Goal: Transaction & Acquisition: Purchase product/service

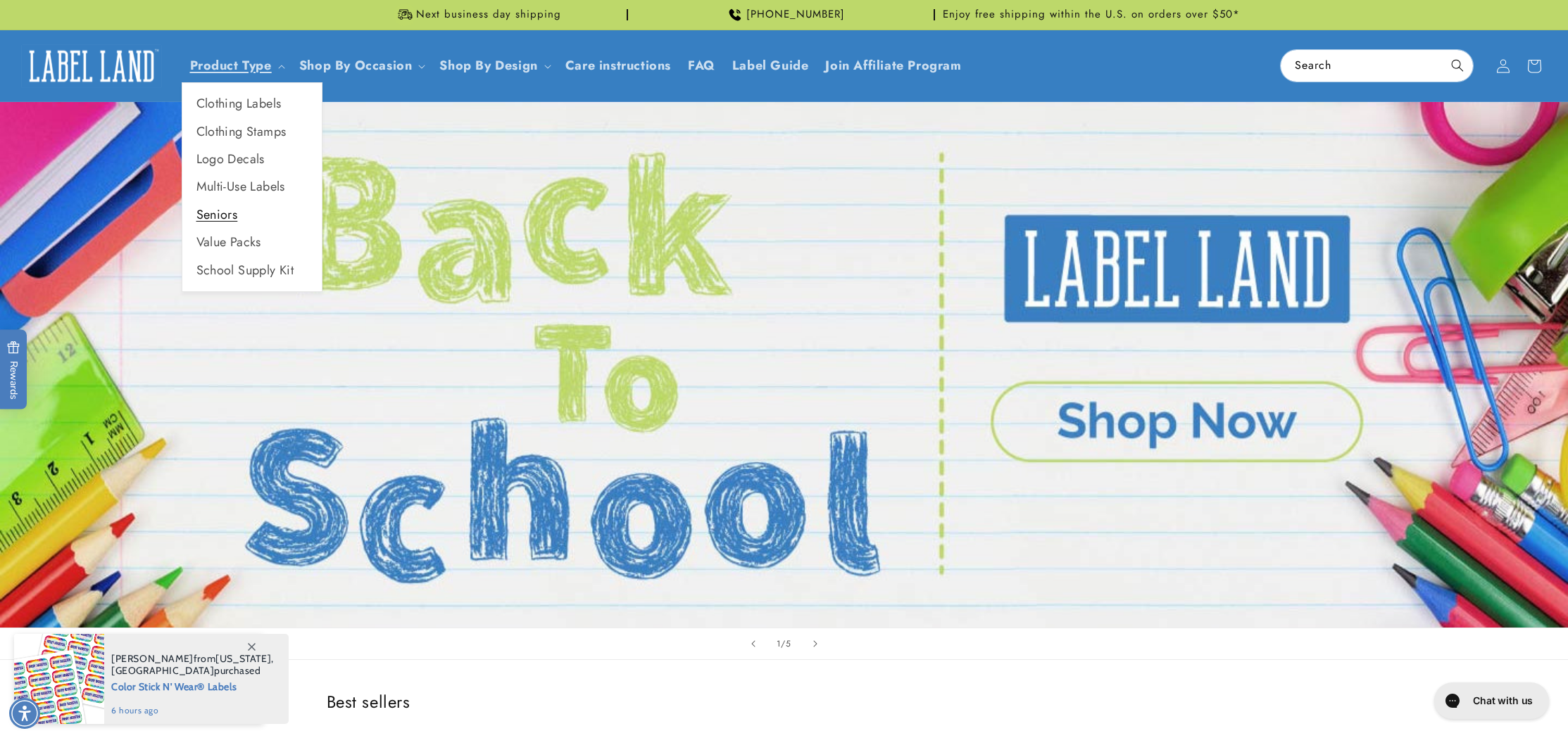
click at [216, 216] on link "Seniors" at bounding box center [252, 215] width 139 height 28
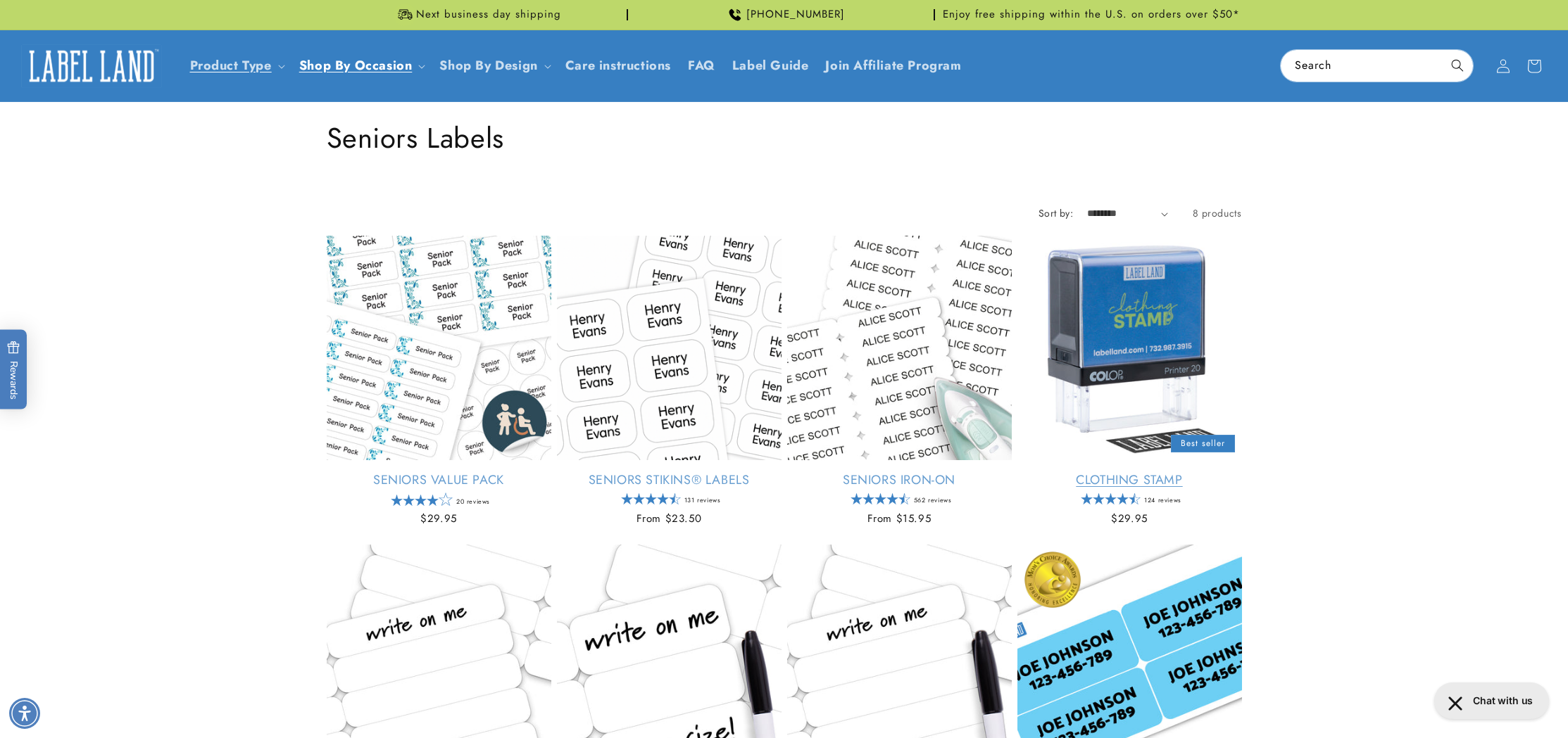
scroll to position [109, 0]
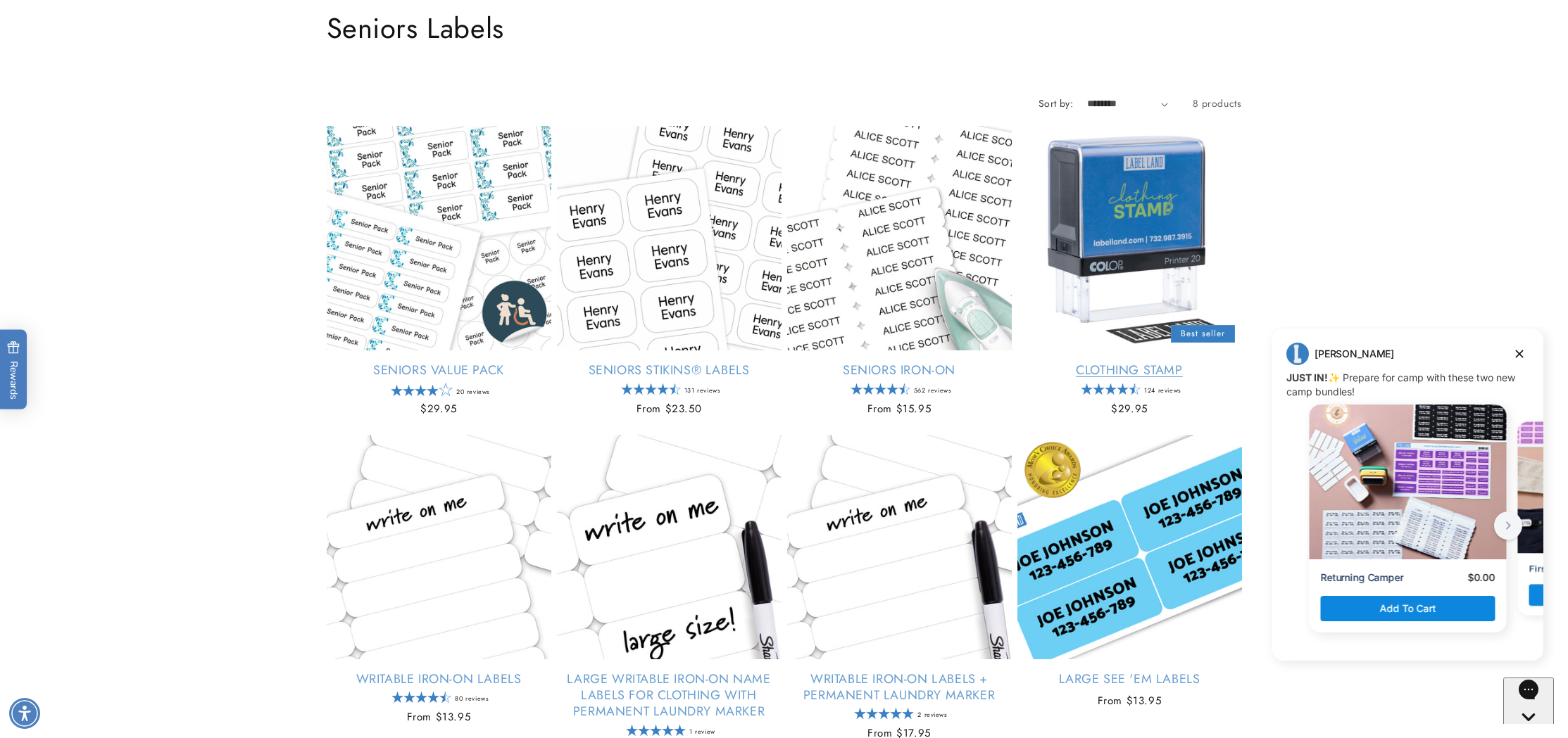
click at [1123, 362] on link "Clothing Stamp" at bounding box center [1130, 370] width 225 height 16
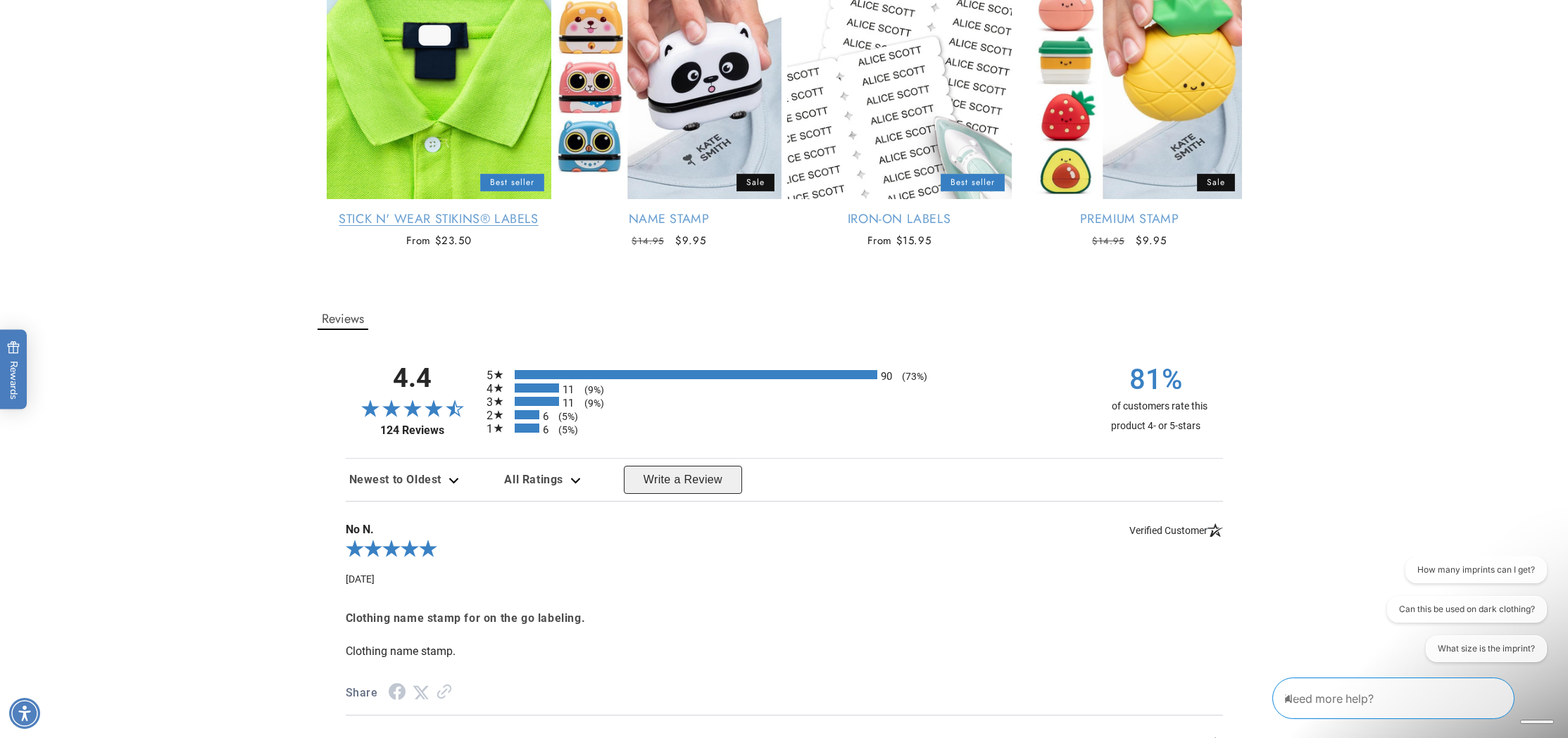
scroll to position [2064, 0]
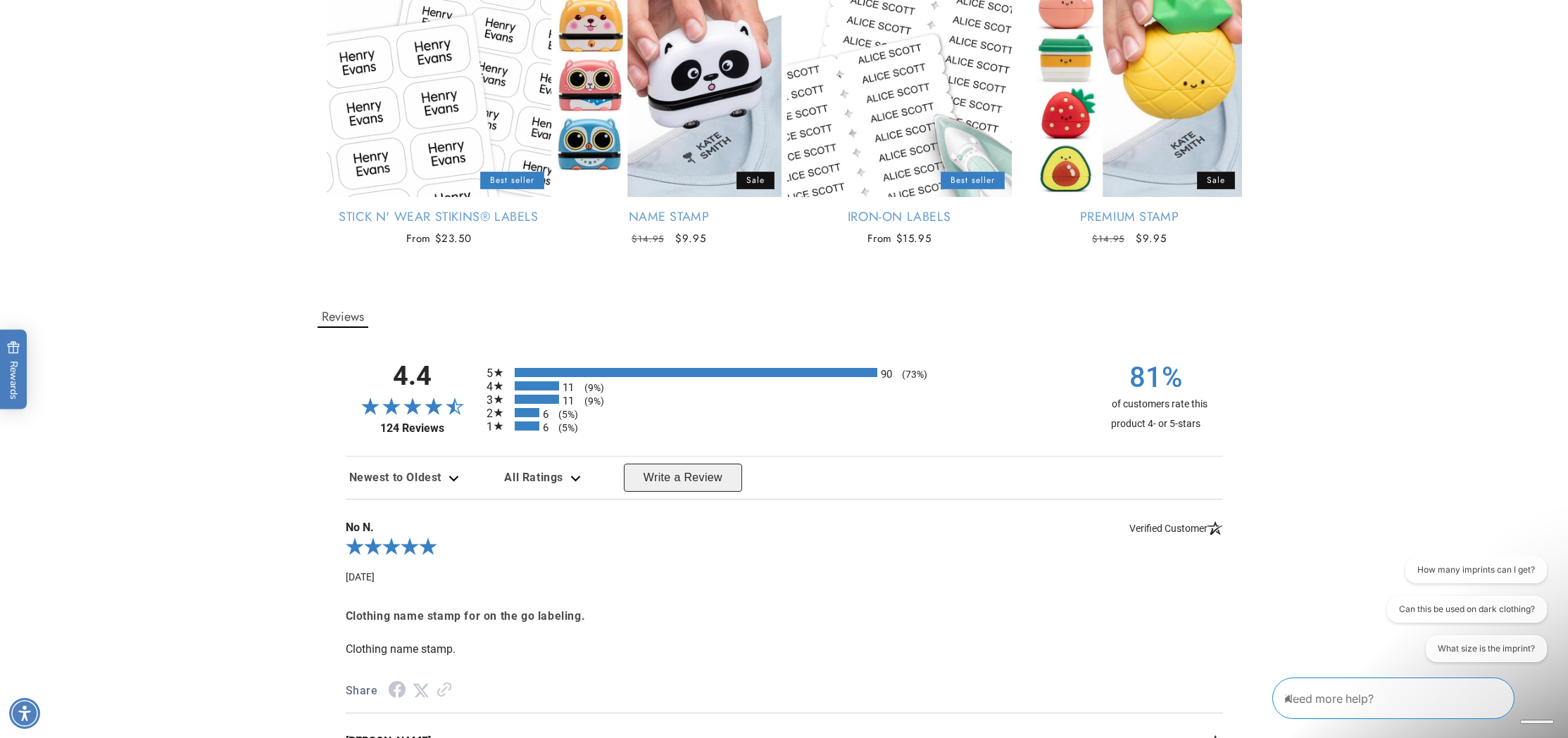
click at [526, 423] on div "6 (5%)" at bounding box center [526, 426] width 25 height 9
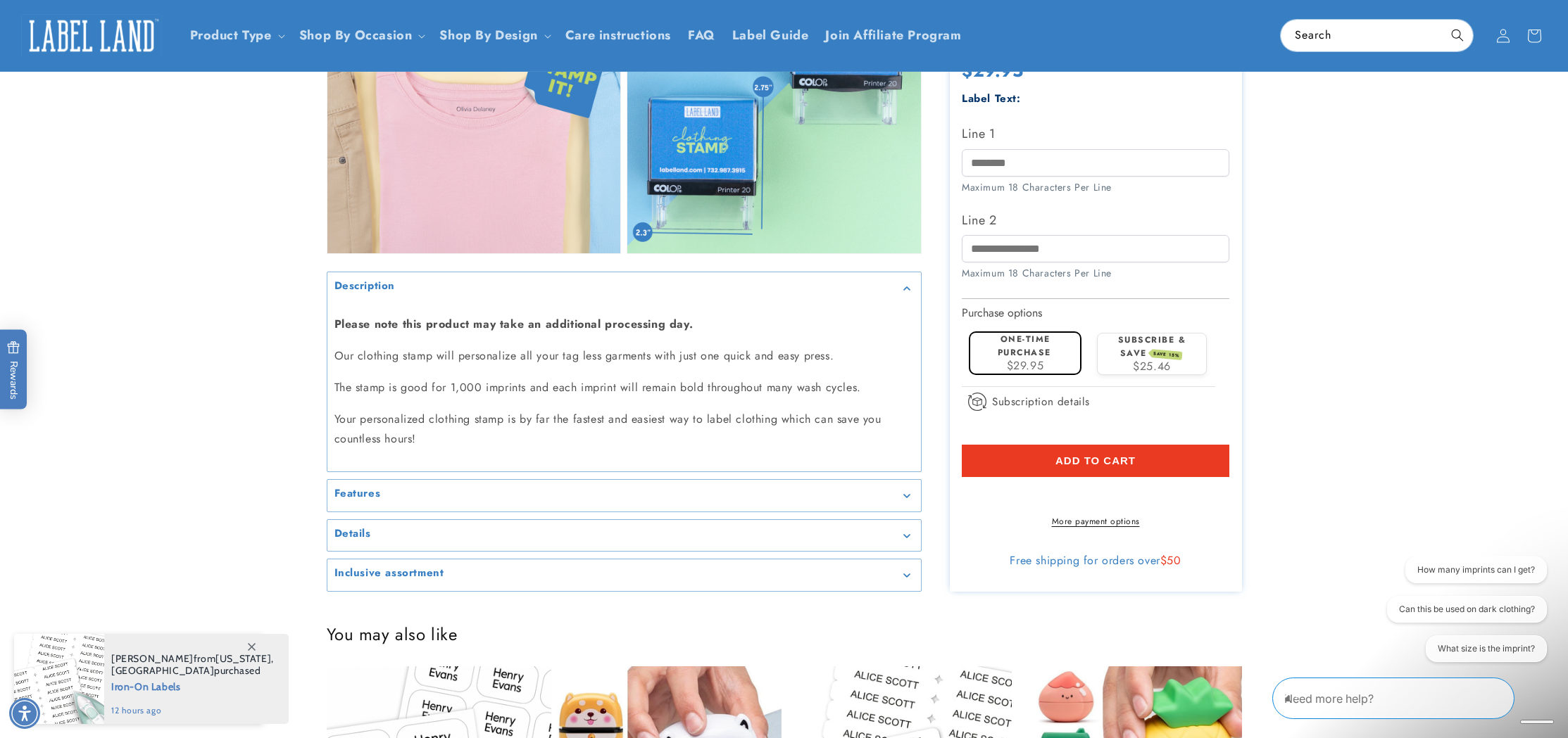
scroll to position [1344, 0]
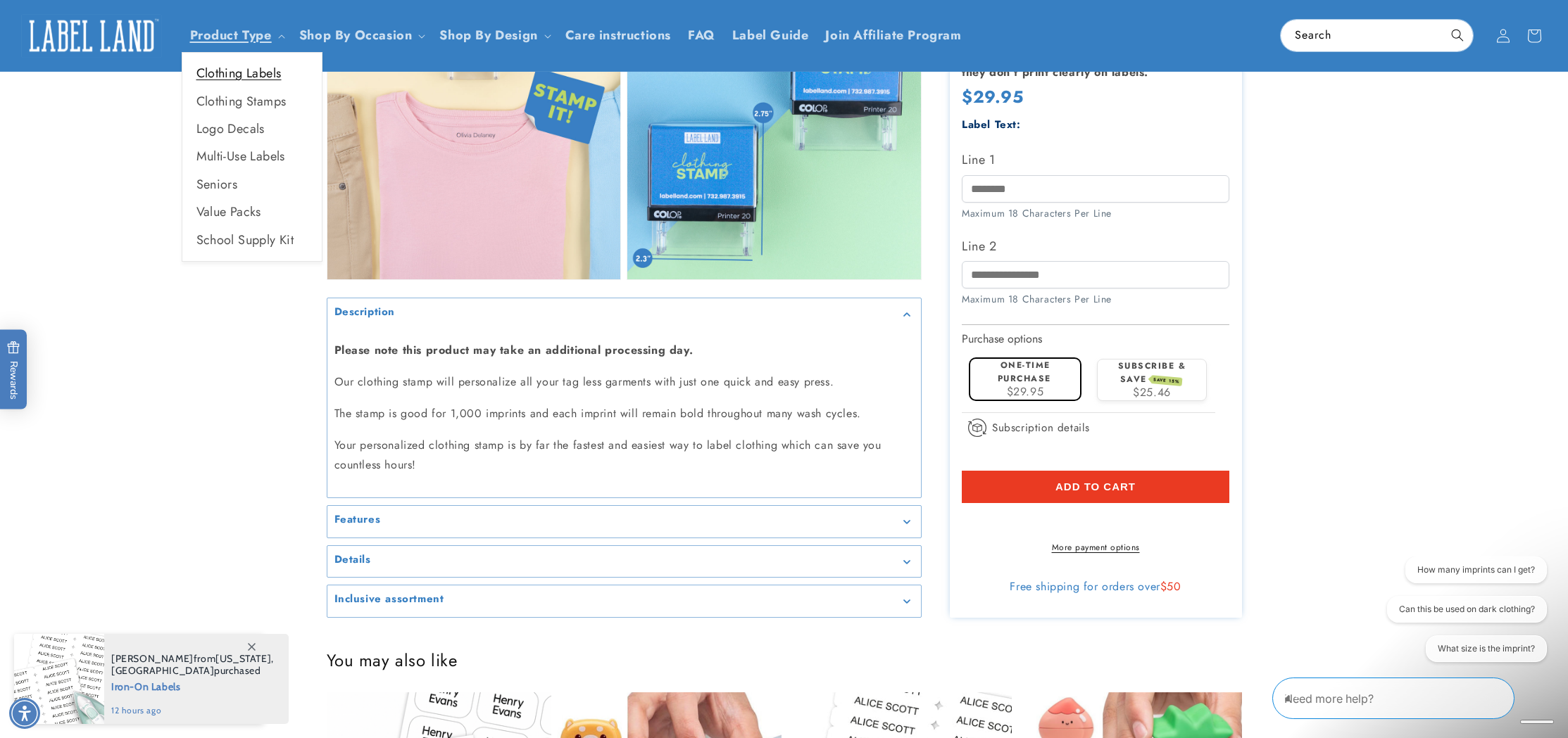
click at [240, 74] on link "Clothing Labels" at bounding box center [252, 74] width 139 height 28
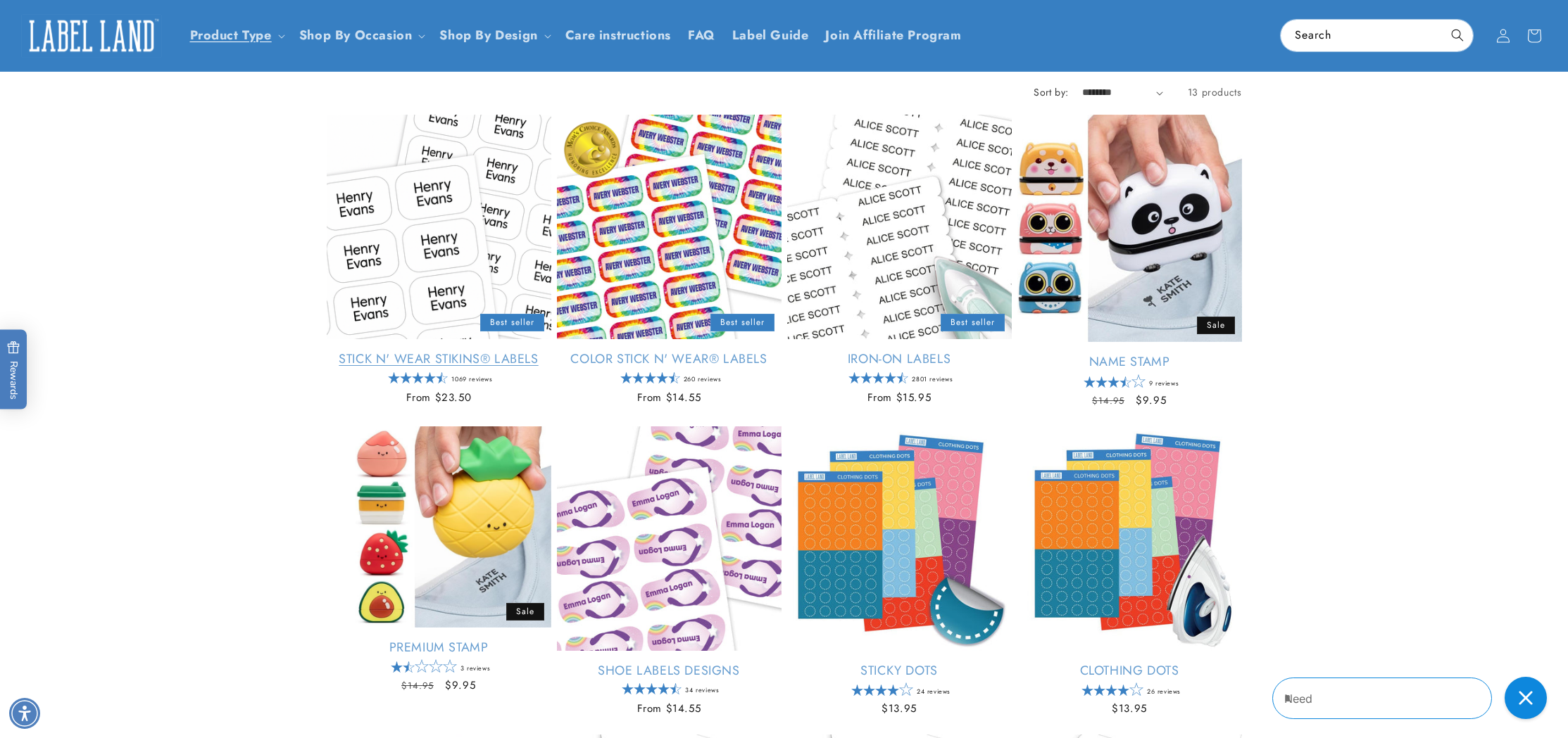
scroll to position [121, 0]
click at [431, 351] on link "Stick N' Wear Stikins® Labels" at bounding box center [439, 359] width 225 height 16
